Goal: Browse casually

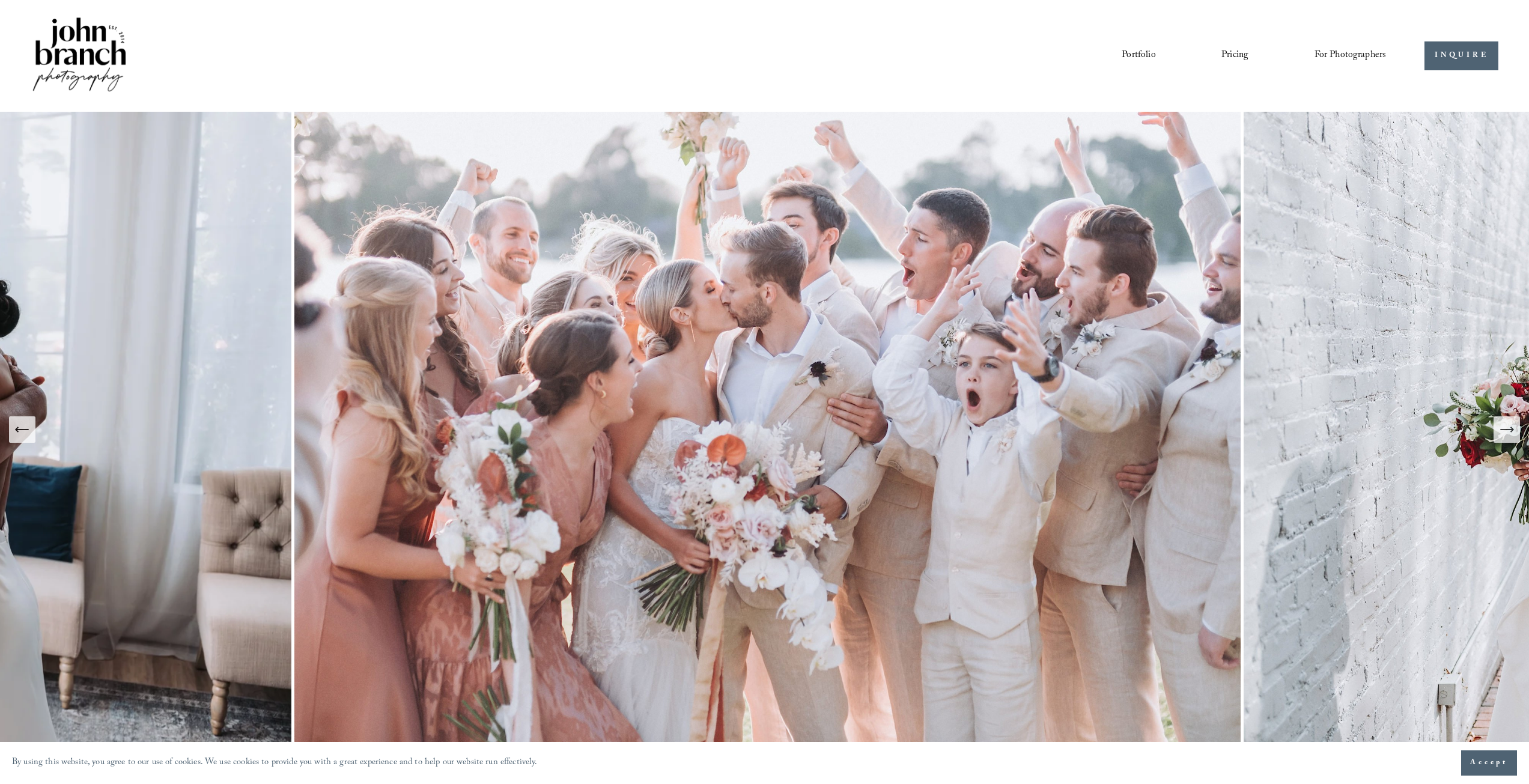
click at [1126, 60] on link "Portfolio" at bounding box center [1138, 56] width 34 height 20
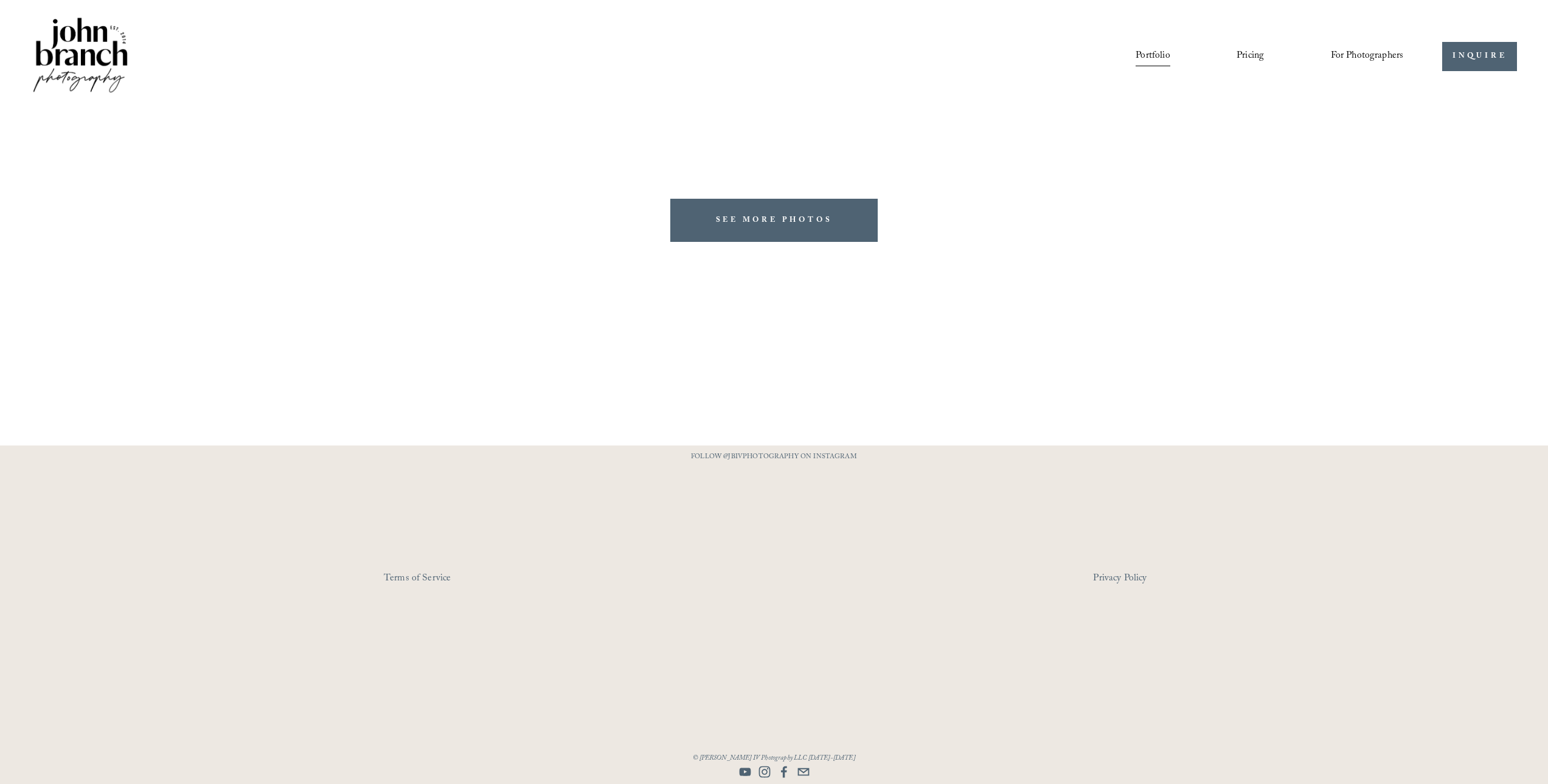
drag, startPoint x: 0, startPoint y: 0, endPoint x: 1246, endPoint y: 56, distance: 1247.3
click at [1246, 56] on link "Pricing" at bounding box center [1250, 56] width 28 height 20
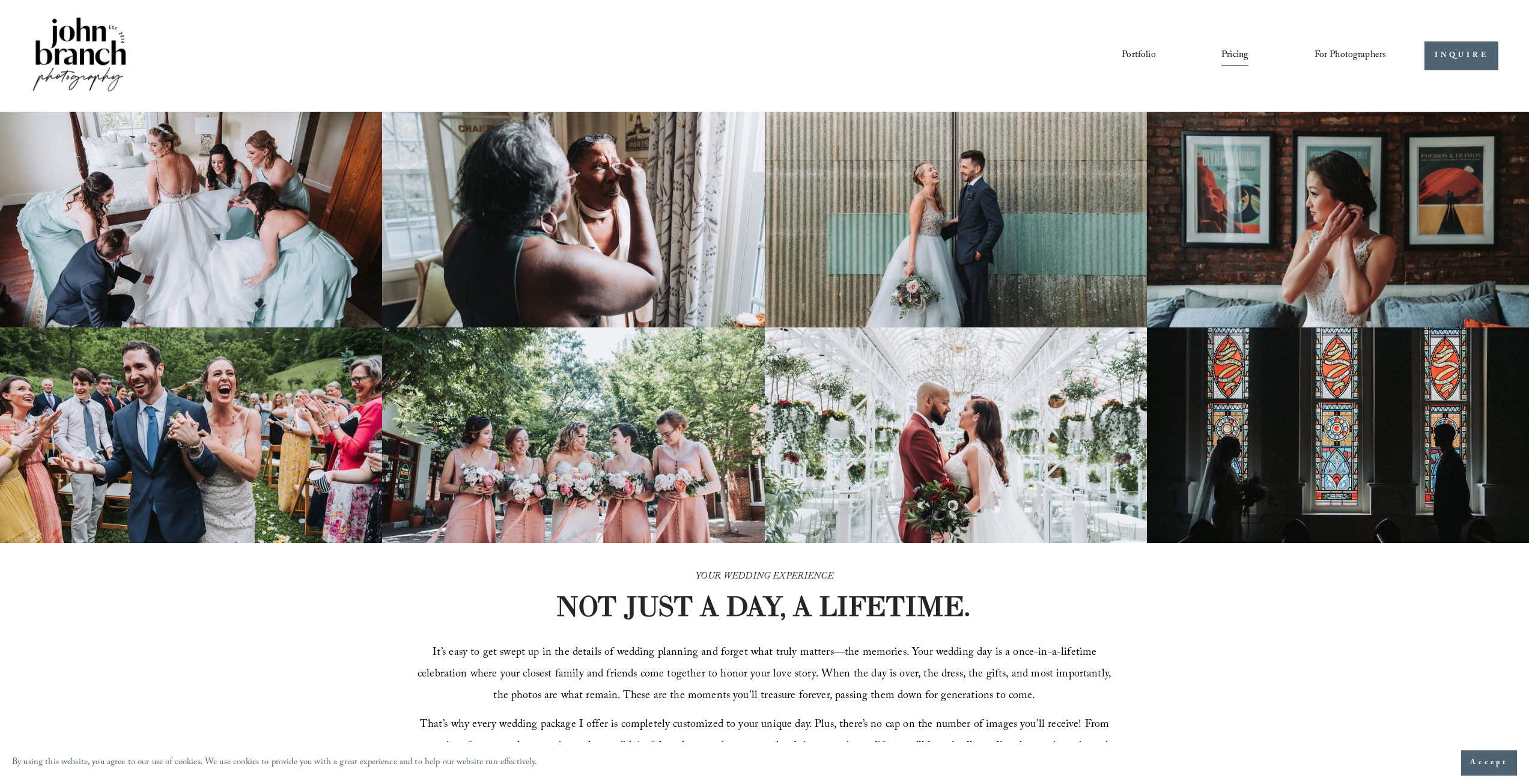
click at [1144, 56] on link "Portfolio" at bounding box center [1138, 56] width 34 height 20
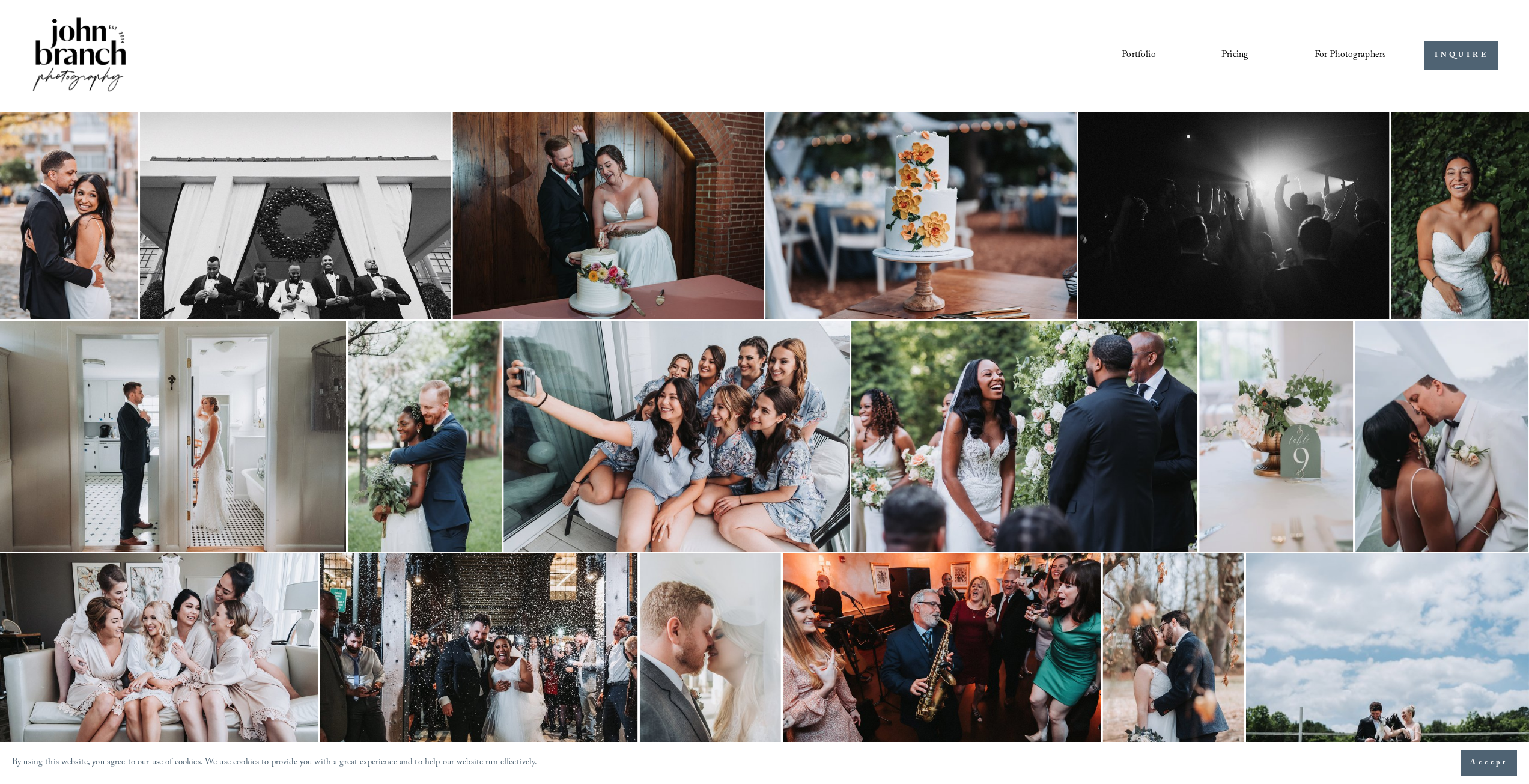
click at [1136, 56] on link "Portfolio" at bounding box center [1138, 56] width 34 height 20
